Goal: Task Accomplishment & Management: Use online tool/utility

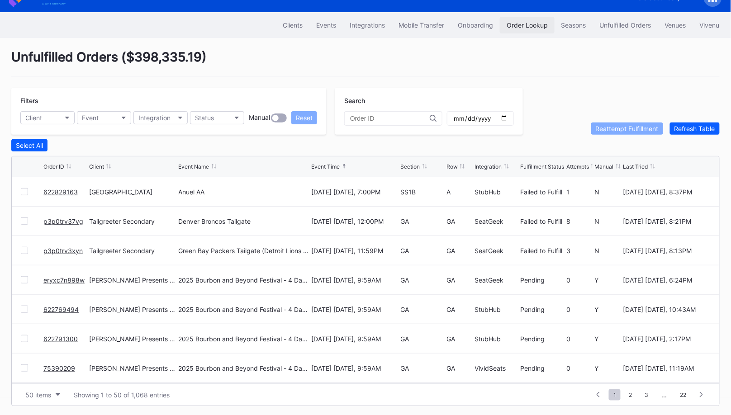
scroll to position [1223, 0]
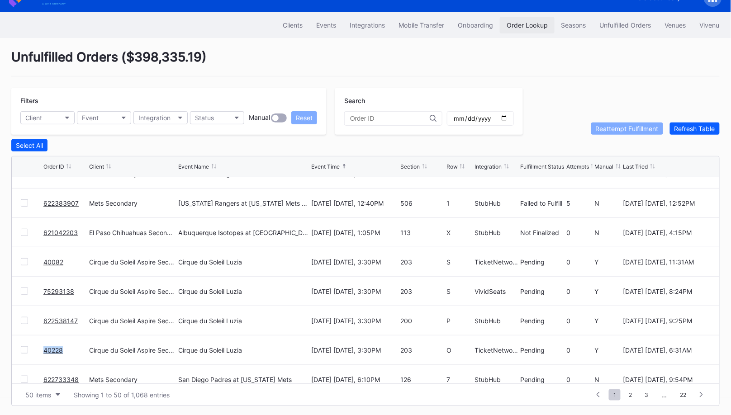
click at [518, 21] on div "Order Lookup" at bounding box center [526, 25] width 41 height 8
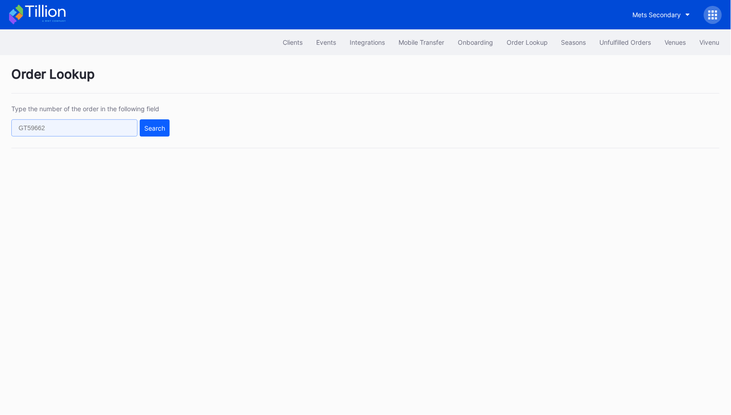
click at [100, 123] on input "text" at bounding box center [74, 127] width 126 height 17
paste input "622579307"
type input "622579307"
click at [146, 127] on div "Search" at bounding box center [154, 128] width 21 height 8
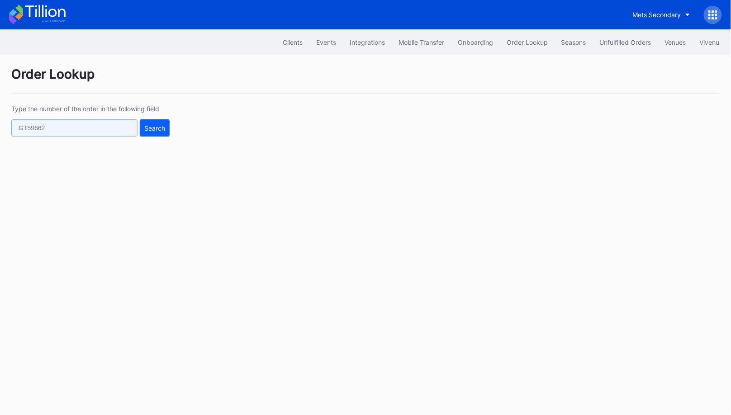
click at [108, 130] on input "text" at bounding box center [74, 127] width 126 height 17
paste input "622579307"
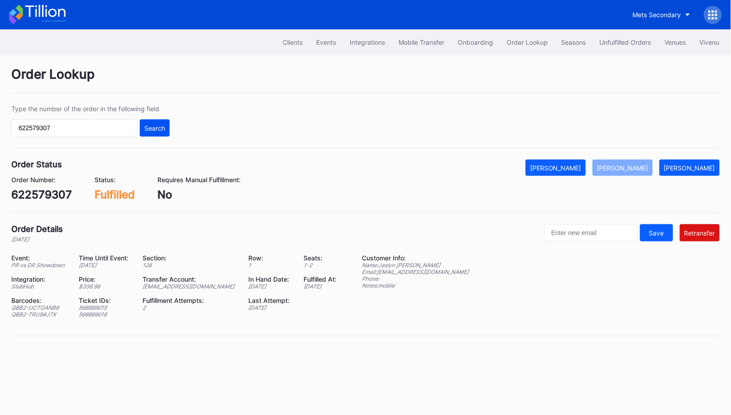
click at [156, 132] on button "Search" at bounding box center [155, 127] width 30 height 17
click at [226, 283] on div "ed-8158523@eventdynamic.com" at bounding box center [189, 286] width 94 height 7
copy div "ed-8158523@eventdynamic.com"
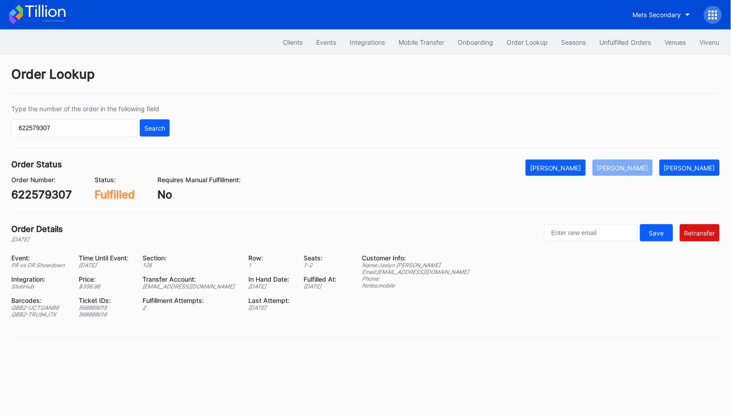
click at [53, 193] on div "622579307" at bounding box center [41, 194] width 61 height 13
copy div "622579307"
click at [125, 129] on input "622579307" at bounding box center [74, 127] width 126 height 17
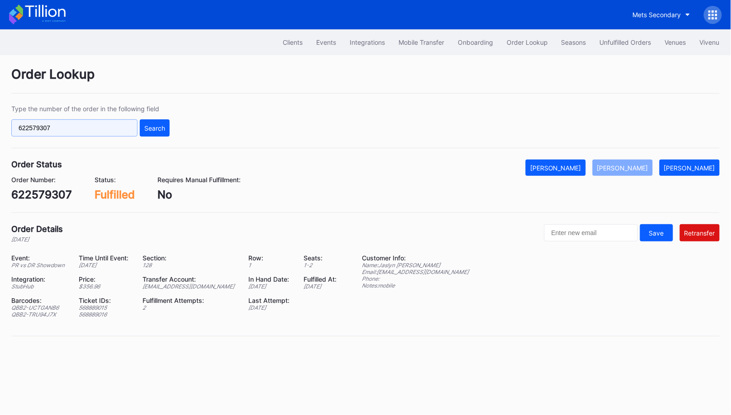
paste input "39036"
click at [160, 122] on button "Search" at bounding box center [155, 127] width 30 height 17
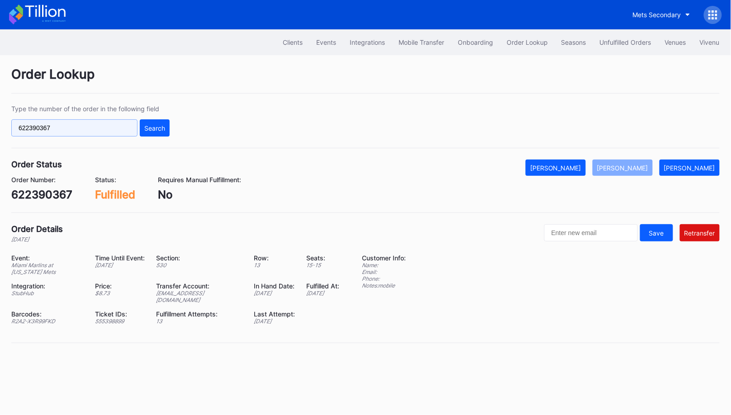
click at [76, 123] on input "622390367" at bounding box center [74, 127] width 126 height 17
paste input "142"
click at [151, 125] on div "Search" at bounding box center [154, 128] width 21 height 8
click at [37, 195] on div "622390142" at bounding box center [41, 194] width 60 height 13
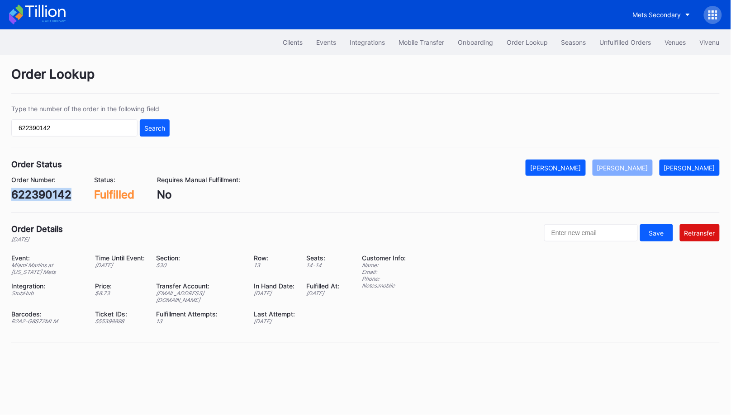
click at [37, 195] on div "622390142" at bounding box center [41, 194] width 60 height 13
copy div "622390142"
click at [108, 134] on input "622390142" at bounding box center [74, 127] width 126 height 17
paste input "843313"
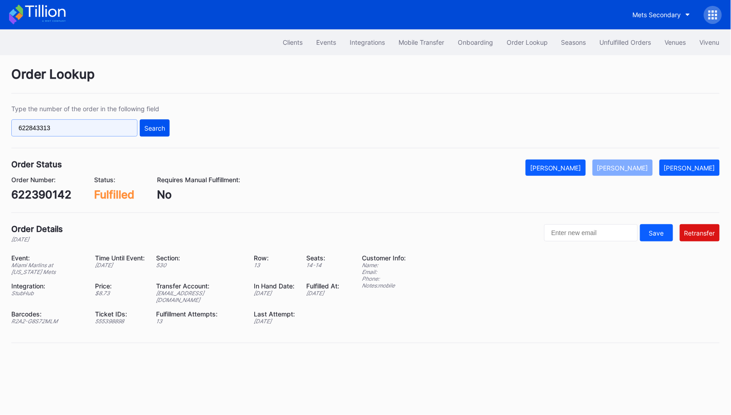
type input "622843313"
click at [151, 127] on div "Search" at bounding box center [154, 128] width 21 height 8
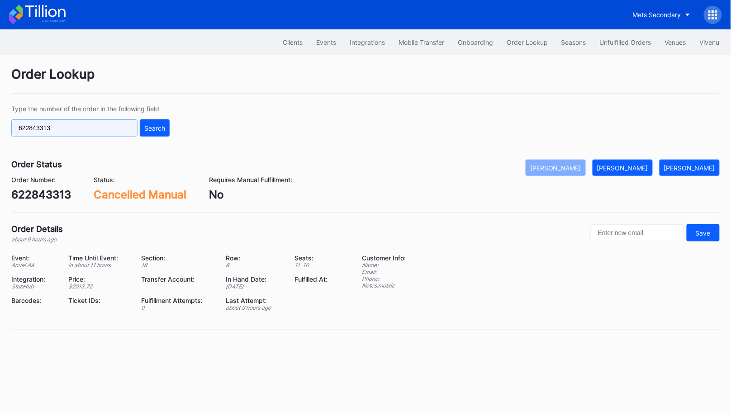
click at [121, 128] on input "622843313" at bounding box center [74, 127] width 126 height 17
paste input "0962"
click at [156, 128] on div "Search" at bounding box center [154, 128] width 21 height 8
click at [102, 125] on input "622840962" at bounding box center [74, 127] width 126 height 17
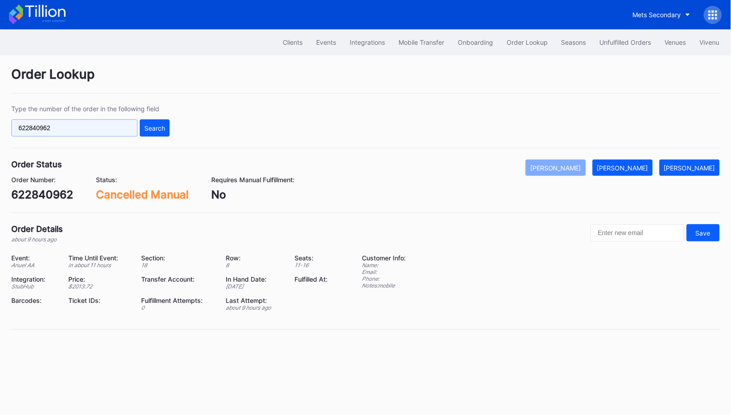
click at [102, 125] on input "622840962" at bounding box center [74, 127] width 126 height 17
paste input "73074"
type input "622730742"
click at [164, 132] on button "Search" at bounding box center [155, 127] width 30 height 17
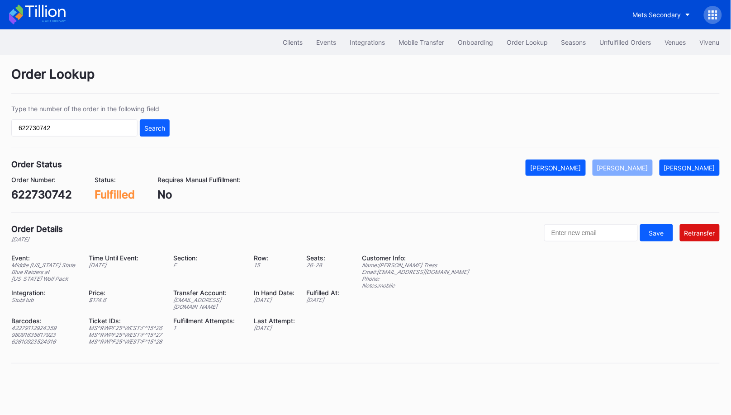
click at [233, 299] on div "ed-175639@eventdynamic.com" at bounding box center [207, 304] width 69 height 14
copy div "ed-175639@eventdynamic.com"
click at [30, 185] on div "Order Number: 622730742" at bounding box center [41, 188] width 61 height 25
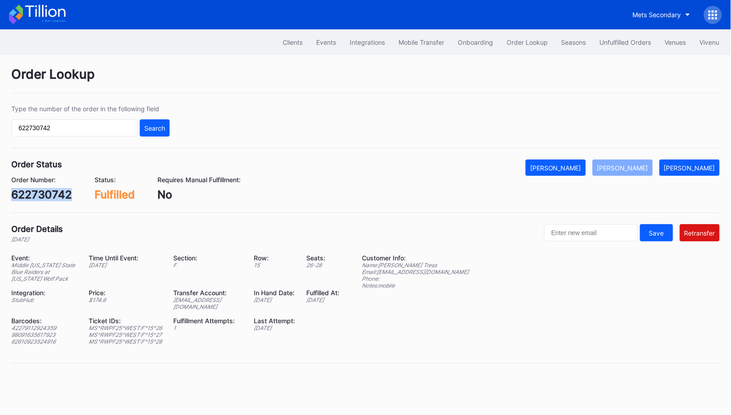
click at [30, 185] on div "Order Number: 622730742" at bounding box center [41, 188] width 61 height 25
copy div "622730742"
click at [619, 40] on div "Unfulfilled Orders" at bounding box center [625, 42] width 52 height 8
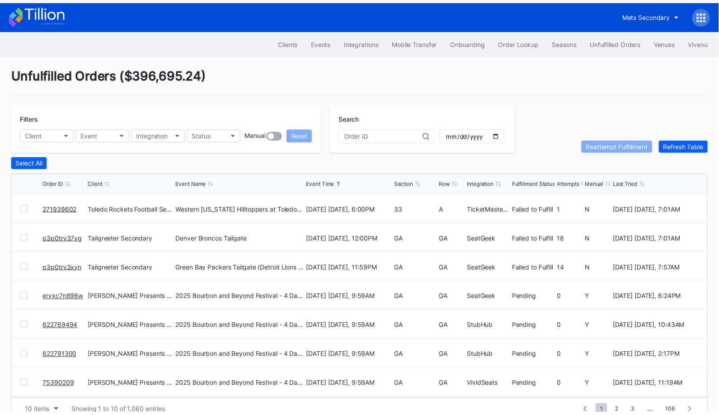
scroll to position [17, 0]
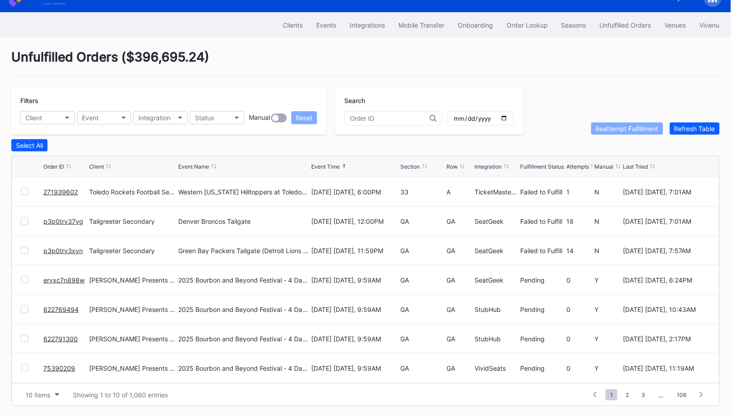
click at [25, 190] on div at bounding box center [24, 191] width 7 height 7
click at [603, 131] on div "Reattempt Fulfillment" at bounding box center [626, 129] width 63 height 8
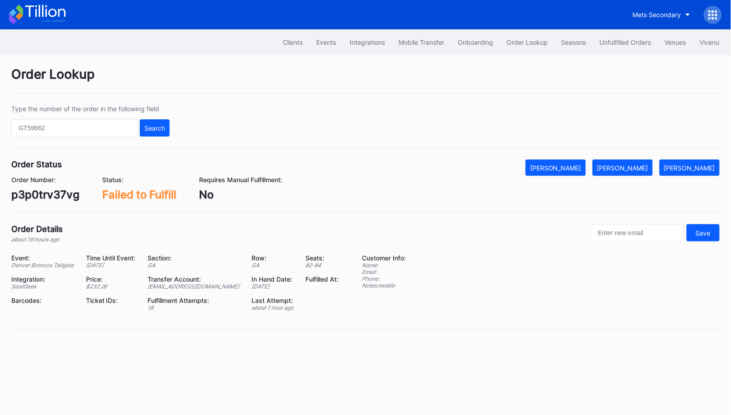
click at [48, 193] on div "p3p0trv37vg" at bounding box center [45, 194] width 68 height 13
copy div "p3p0trv37vg"
click at [48, 193] on div "p3p0trv37vg" at bounding box center [45, 194] width 68 height 13
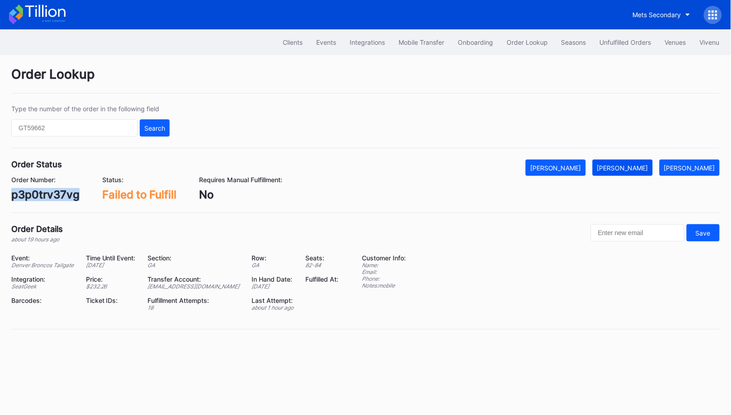
click at [635, 165] on div "Mark Fulfilled" at bounding box center [622, 168] width 51 height 8
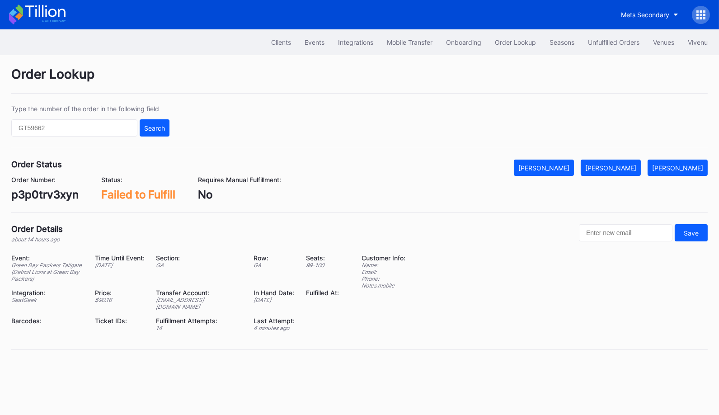
click at [52, 192] on div "p3p0trv3xyn" at bounding box center [44, 194] width 67 height 13
copy div "p3p0trv3xyn"
click at [628, 164] on div "[PERSON_NAME]" at bounding box center [610, 168] width 51 height 8
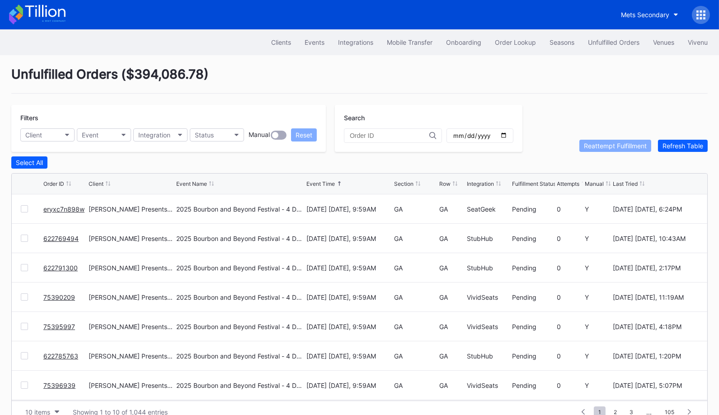
scroll to position [17, 0]
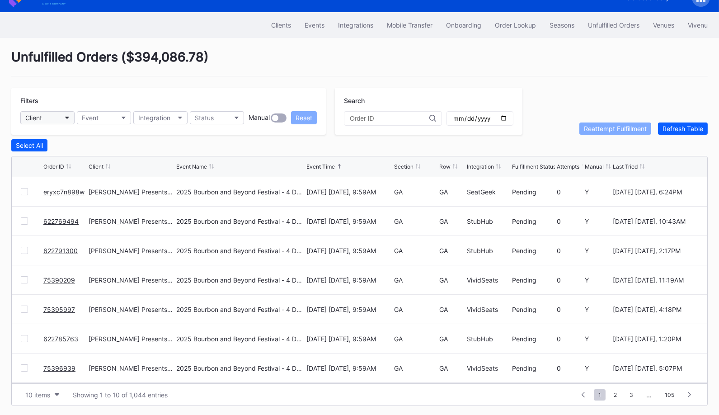
click at [58, 118] on button "Client" at bounding box center [47, 117] width 54 height 13
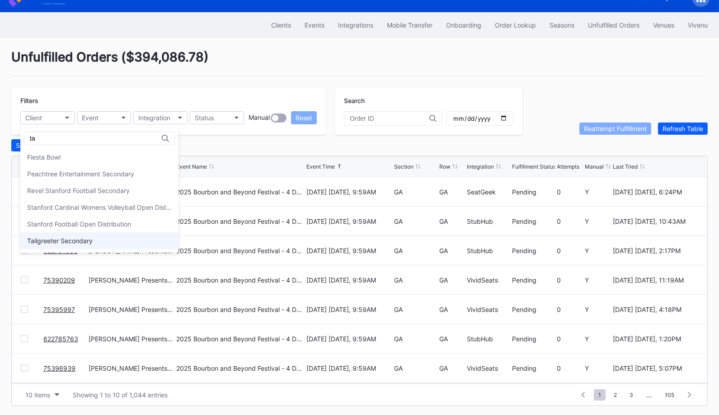
type input "ta"
click at [110, 234] on div "Tailgreeter Secondary" at bounding box center [99, 240] width 158 height 17
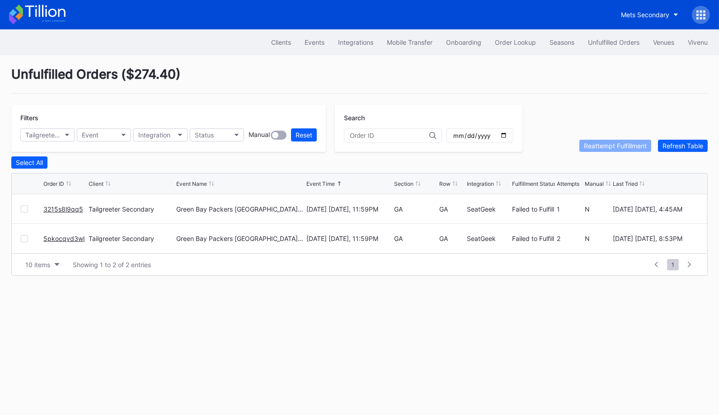
scroll to position [0, 0]
click at [606, 46] on button "Unfulfilled Orders" at bounding box center [613, 42] width 65 height 17
click at [57, 132] on div "Tailgreeter Secondary" at bounding box center [42, 135] width 35 height 8
click at [307, 134] on div "Reset" at bounding box center [304, 135] width 17 height 8
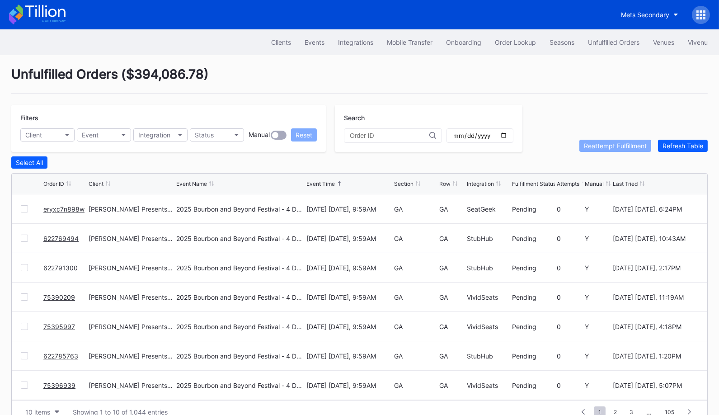
scroll to position [17, 0]
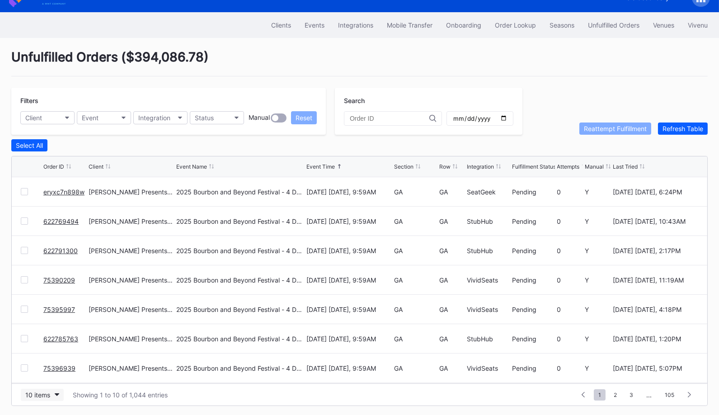
click at [53, 394] on button "10 items" at bounding box center [42, 395] width 43 height 12
click at [49, 345] on div "50 items" at bounding box center [42, 336] width 43 height 17
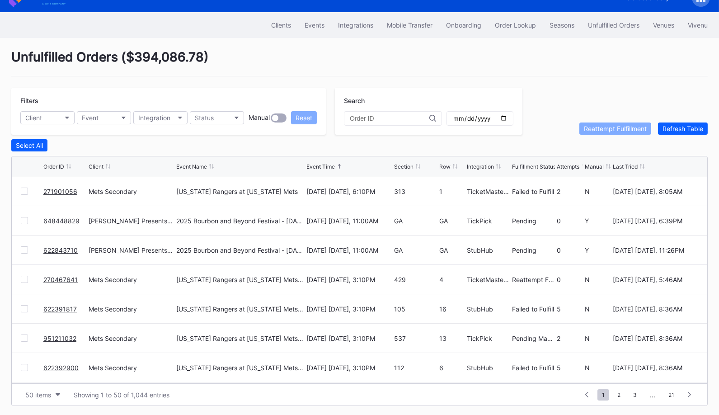
scroll to position [497, 0]
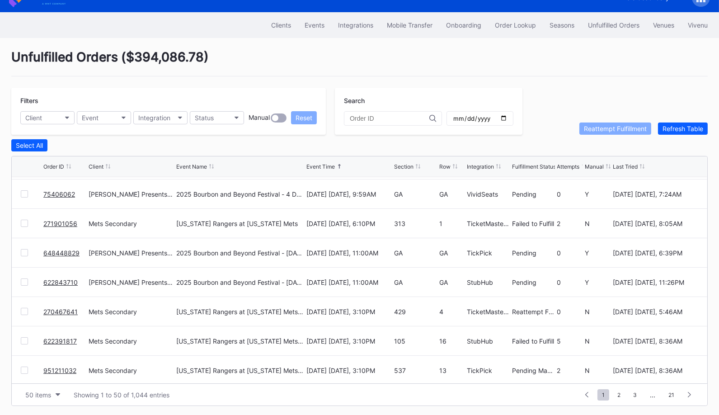
click at [24, 222] on div at bounding box center [24, 223] width 7 height 7
click at [24, 221] on icon at bounding box center [24, 223] width 5 height 5
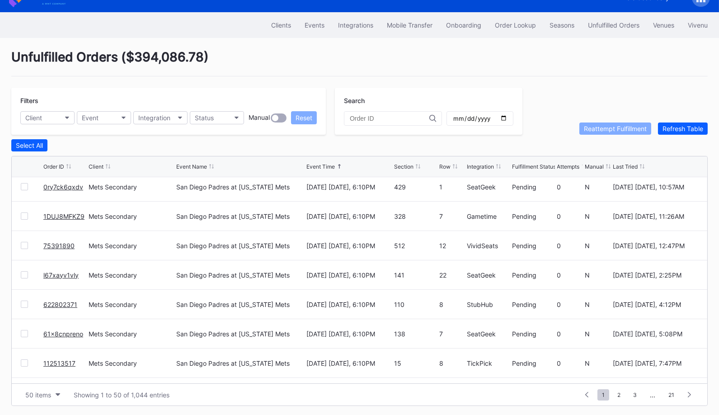
scroll to position [1263, 0]
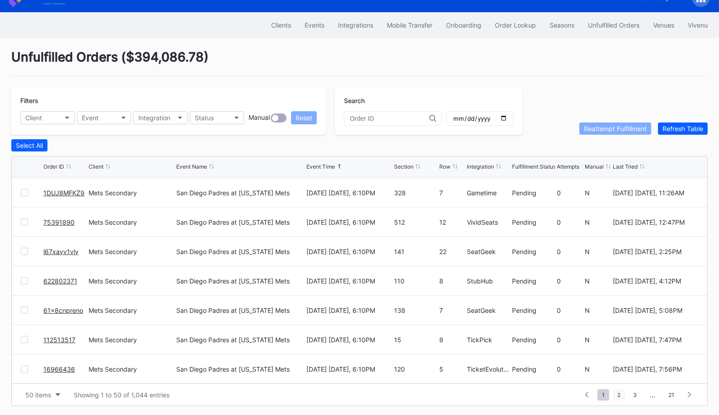
click at [619, 393] on span "2" at bounding box center [619, 394] width 12 height 11
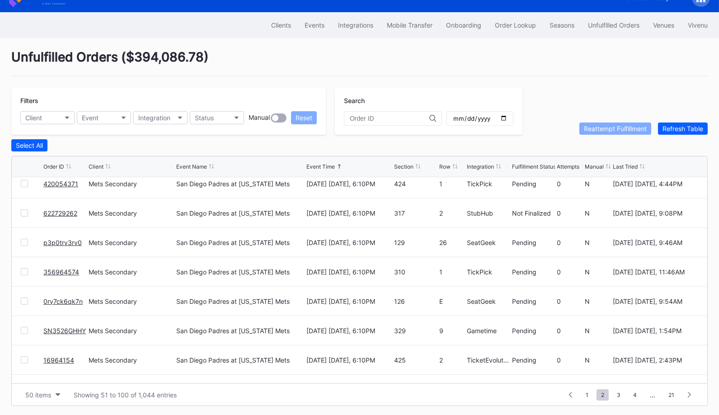
scroll to position [688, 0]
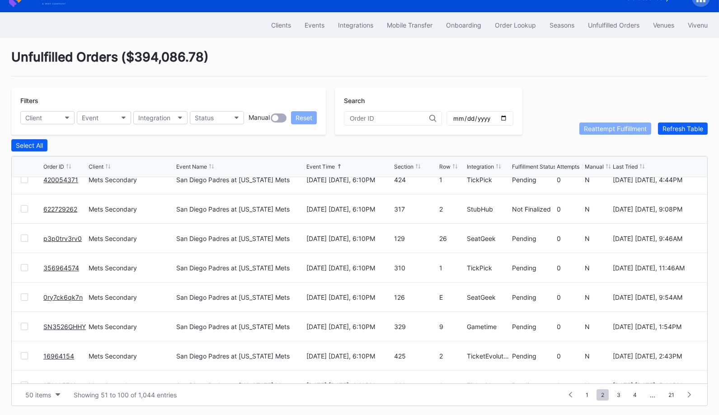
click at [55, 207] on link "622729262" at bounding box center [60, 209] width 34 height 8
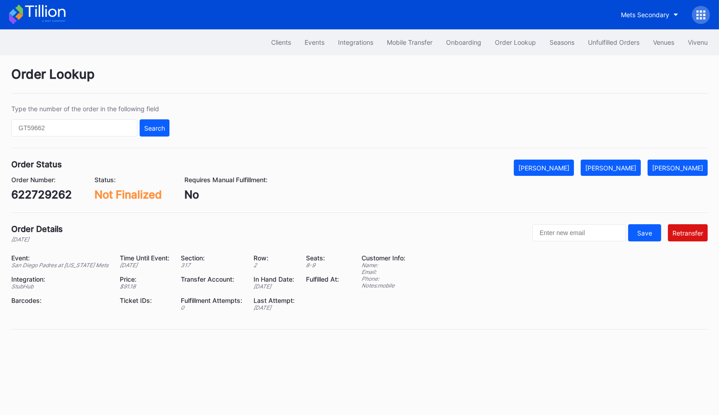
click at [50, 198] on div "622729262" at bounding box center [41, 194] width 61 height 13
copy div "622729262"
click at [597, 44] on div "Unfulfilled Orders" at bounding box center [614, 42] width 52 height 8
